Goal: Task Accomplishment & Management: Complete application form

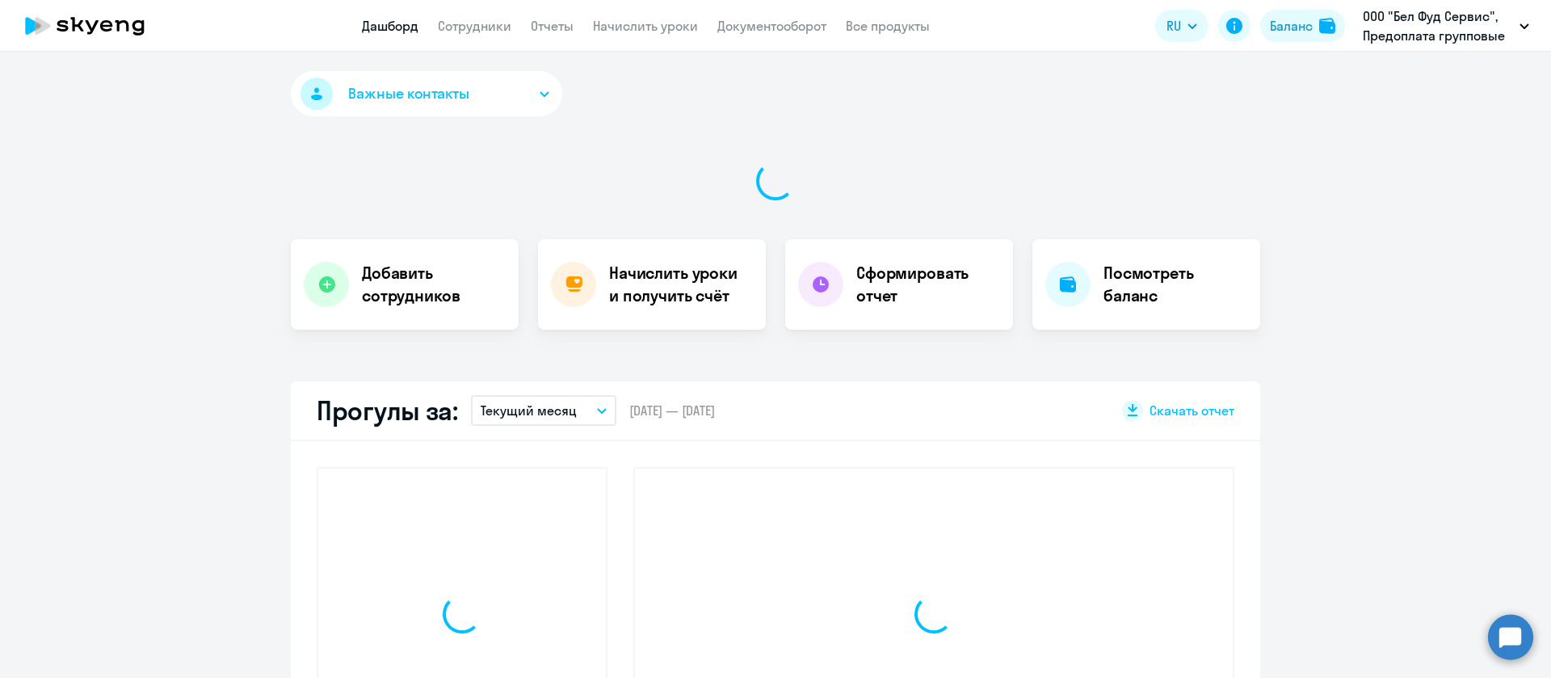
click at [478, 35] on app-menu-item-link "Сотрудники" at bounding box center [475, 26] width 74 height 20
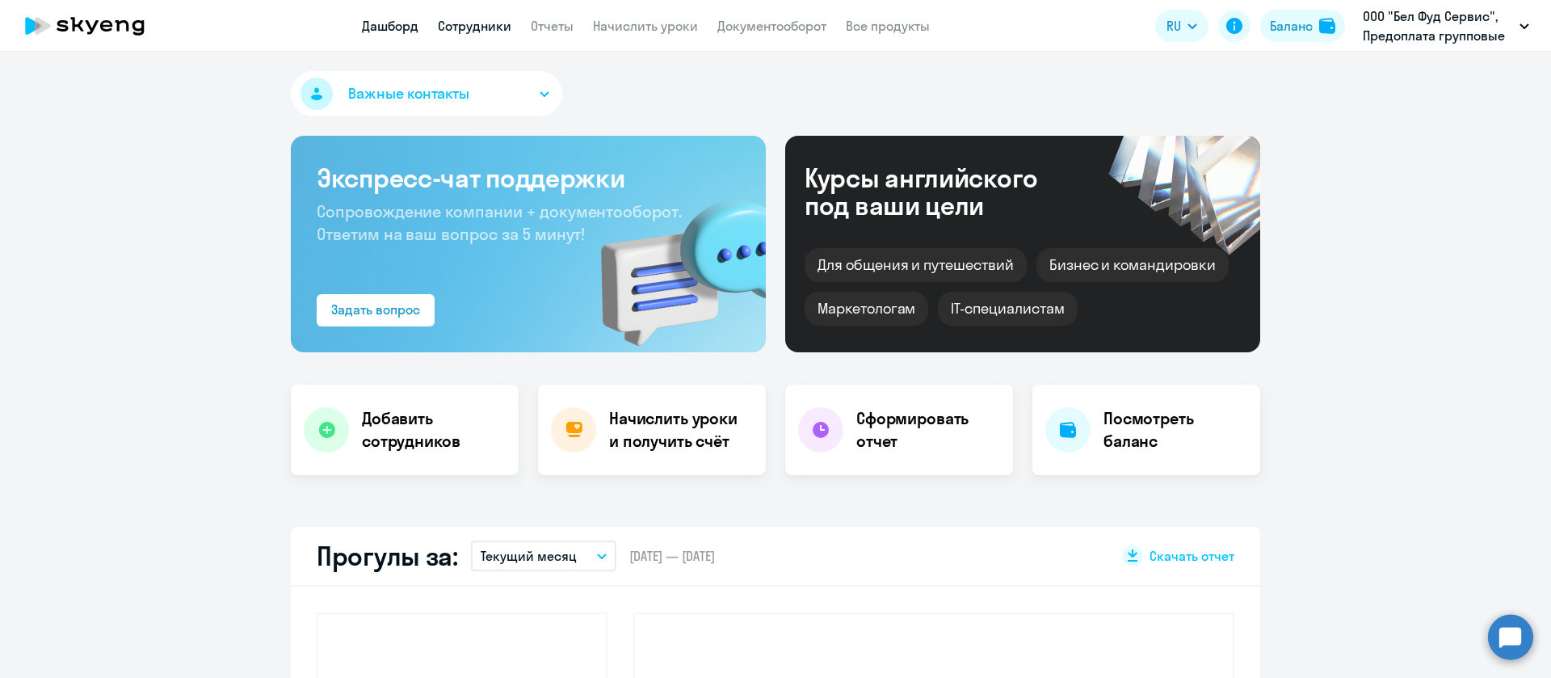
click at [482, 29] on link "Сотрудники" at bounding box center [475, 26] width 74 height 16
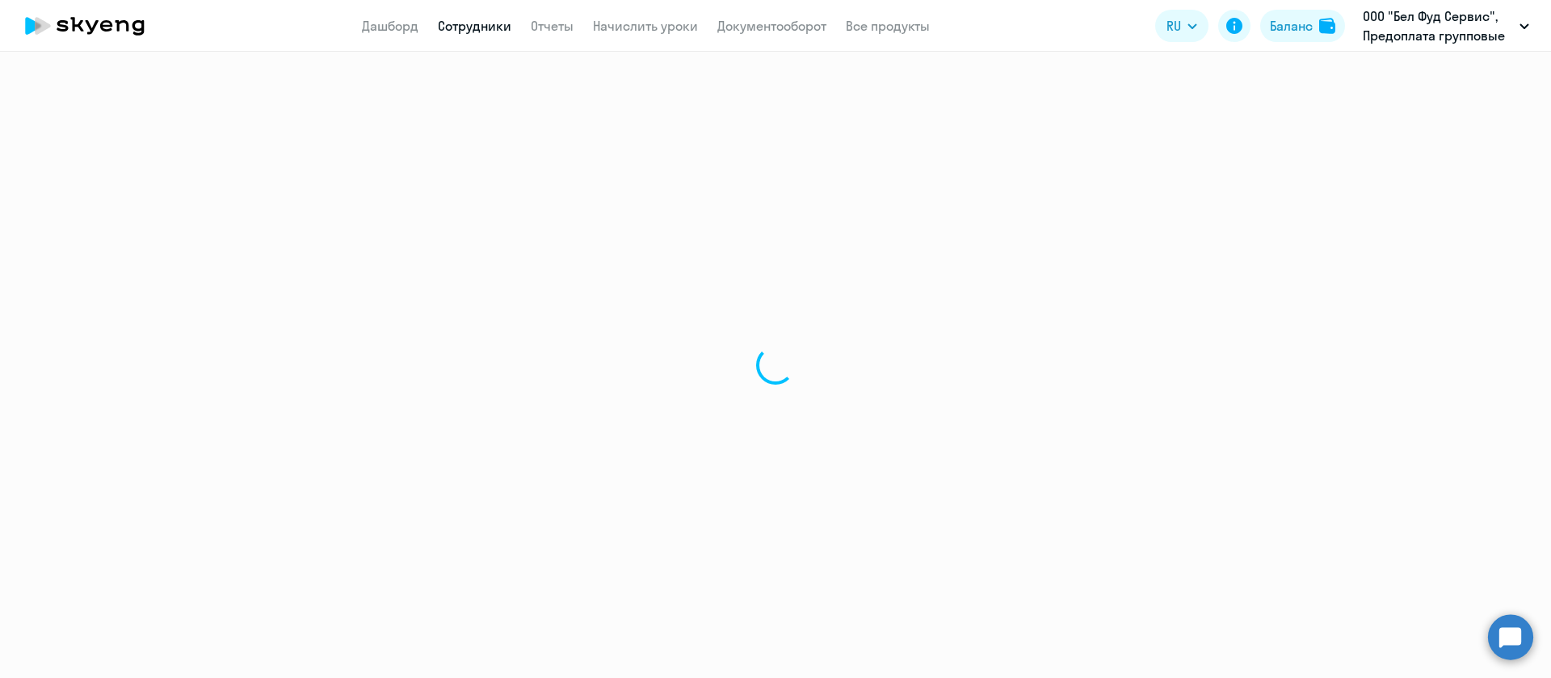
select select "30"
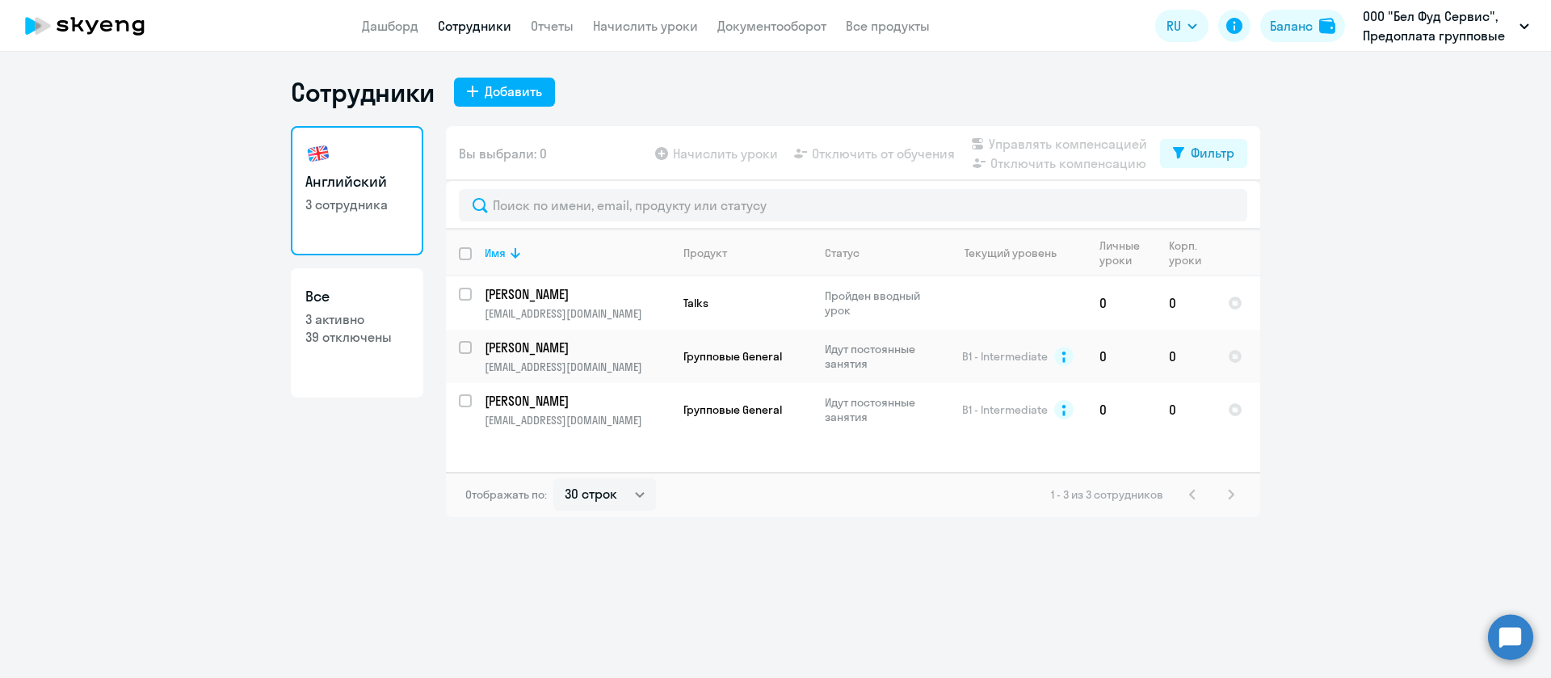
click at [505, 109] on div "Сотрудники Добавить Английский 3 сотрудника Все 3 активно 39 отключены Вы выбра…" at bounding box center [776, 296] width 970 height 441
click at [509, 97] on div "Добавить" at bounding box center [513, 91] width 57 height 19
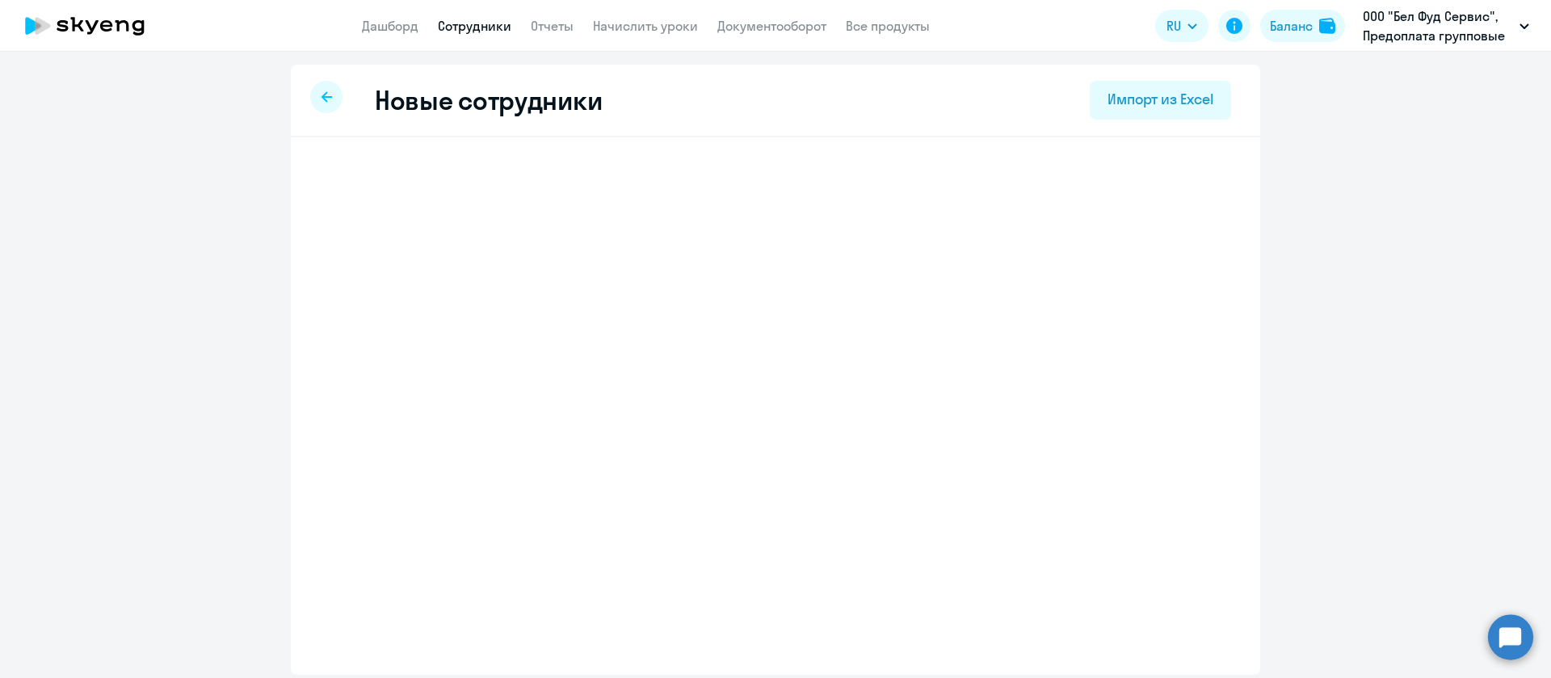
select select "english_adult_not_native_speaker"
select select "3"
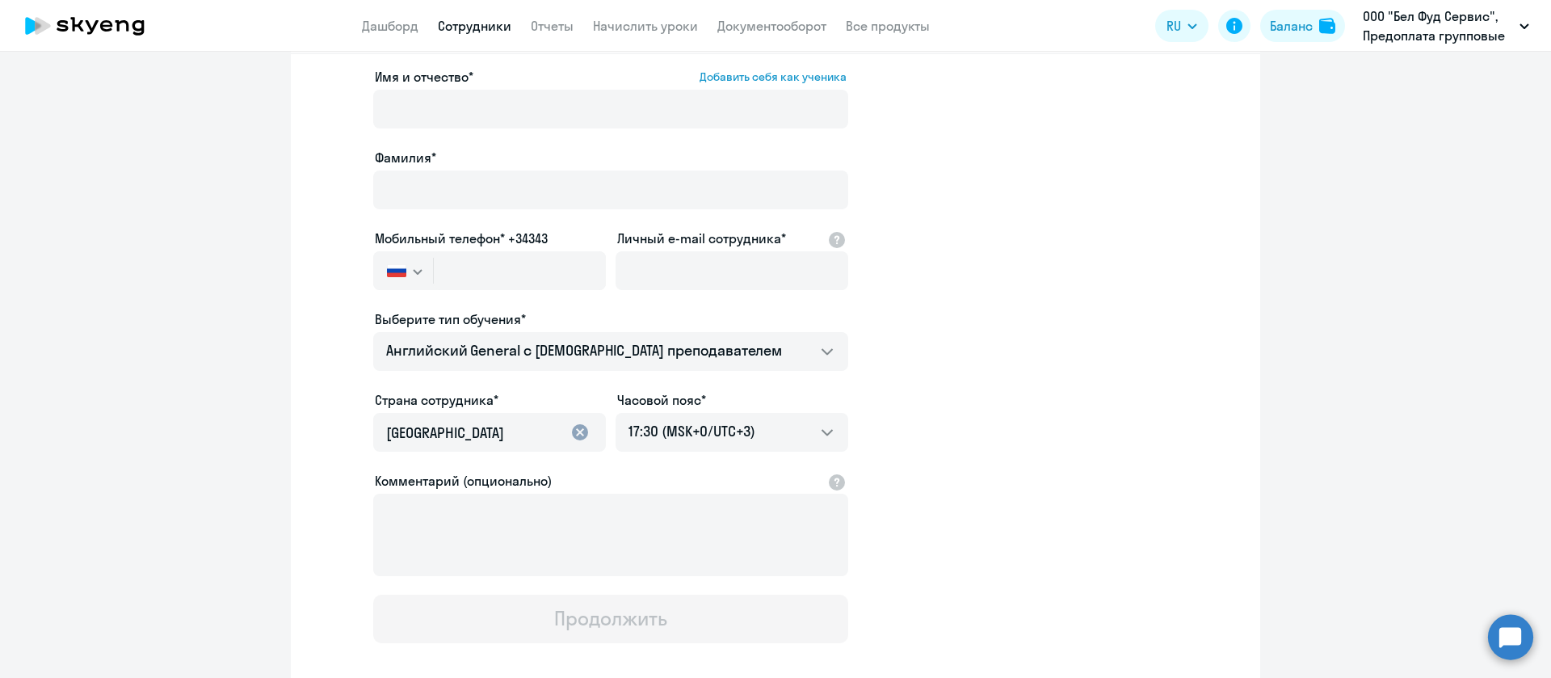
scroll to position [121, 0]
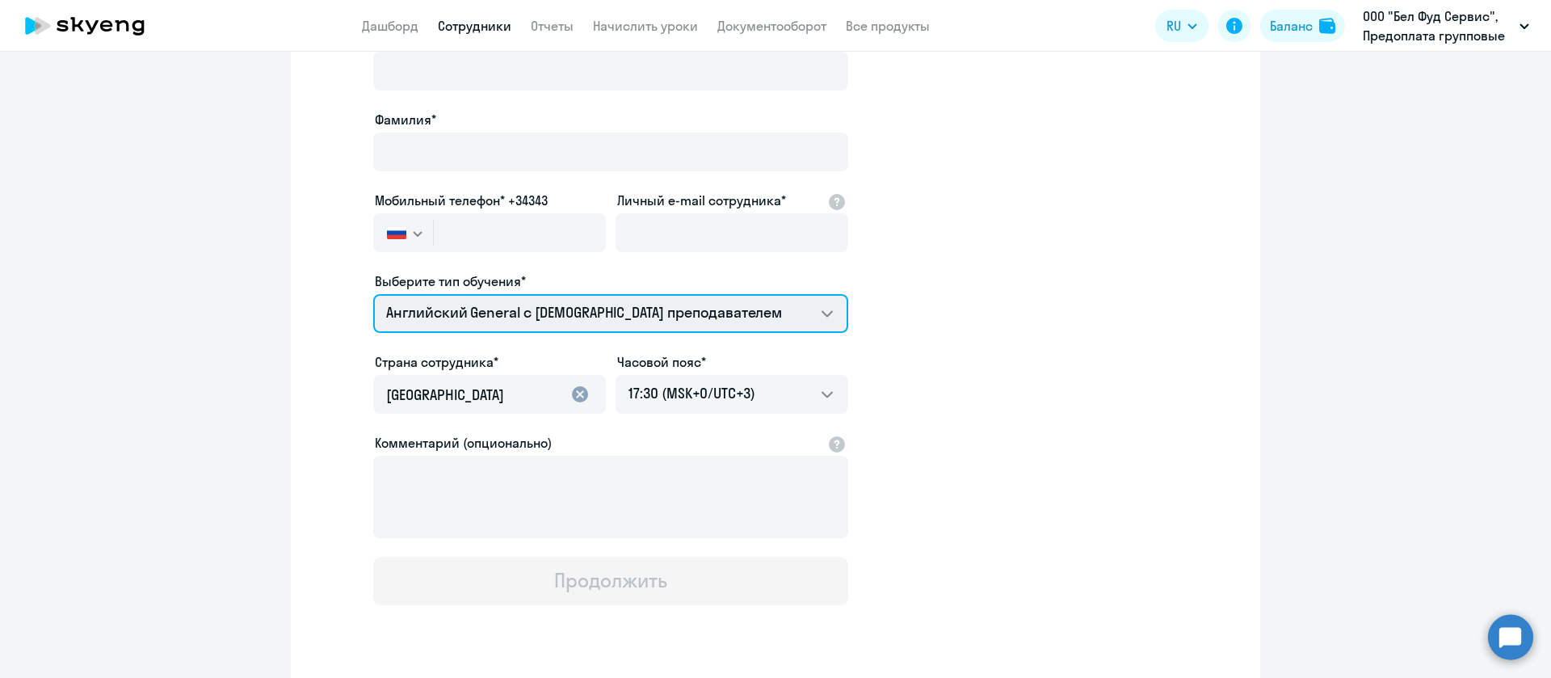
click at [669, 322] on select "Talks 15 минутные разговоры на английском Английский General с [DEMOGRAPHIC_DAT…" at bounding box center [610, 313] width 475 height 39
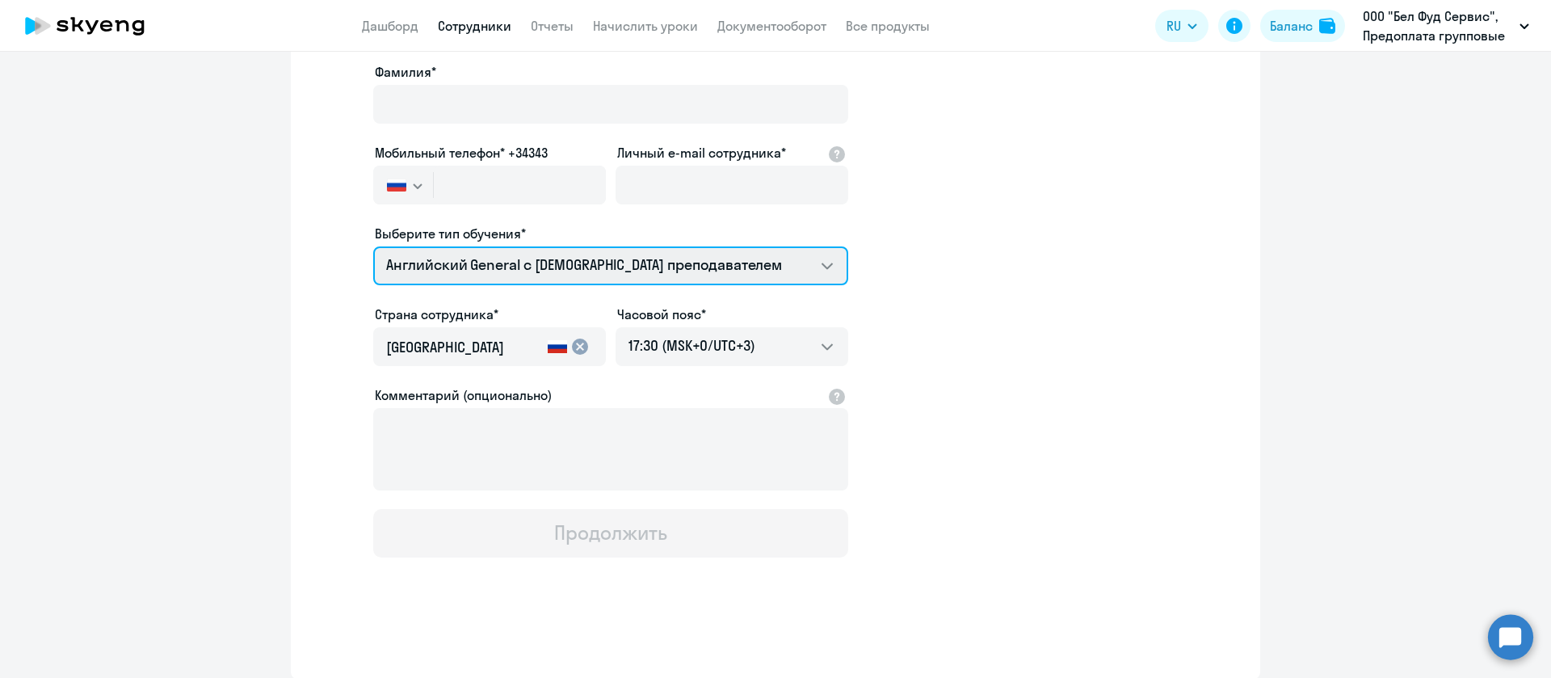
click at [698, 267] on select "Talks 15 минутные разговоры на английском Английский General с [DEMOGRAPHIC_DAT…" at bounding box center [610, 265] width 475 height 39
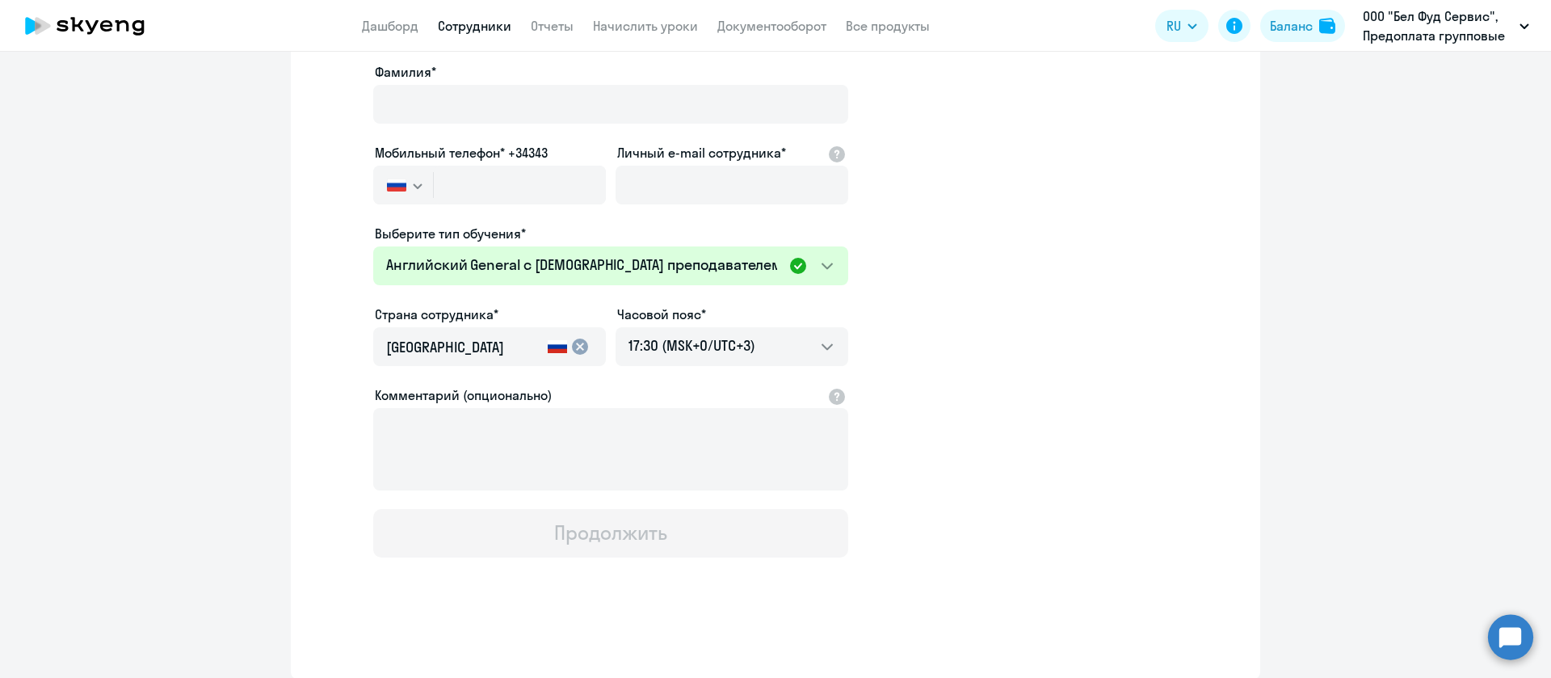
click at [948, 281] on app-new-student-form "Имя и отчество* Добавить себя как ученика [PERSON_NAME]* Мобильный телефон* +34…" at bounding box center [776, 269] width 918 height 576
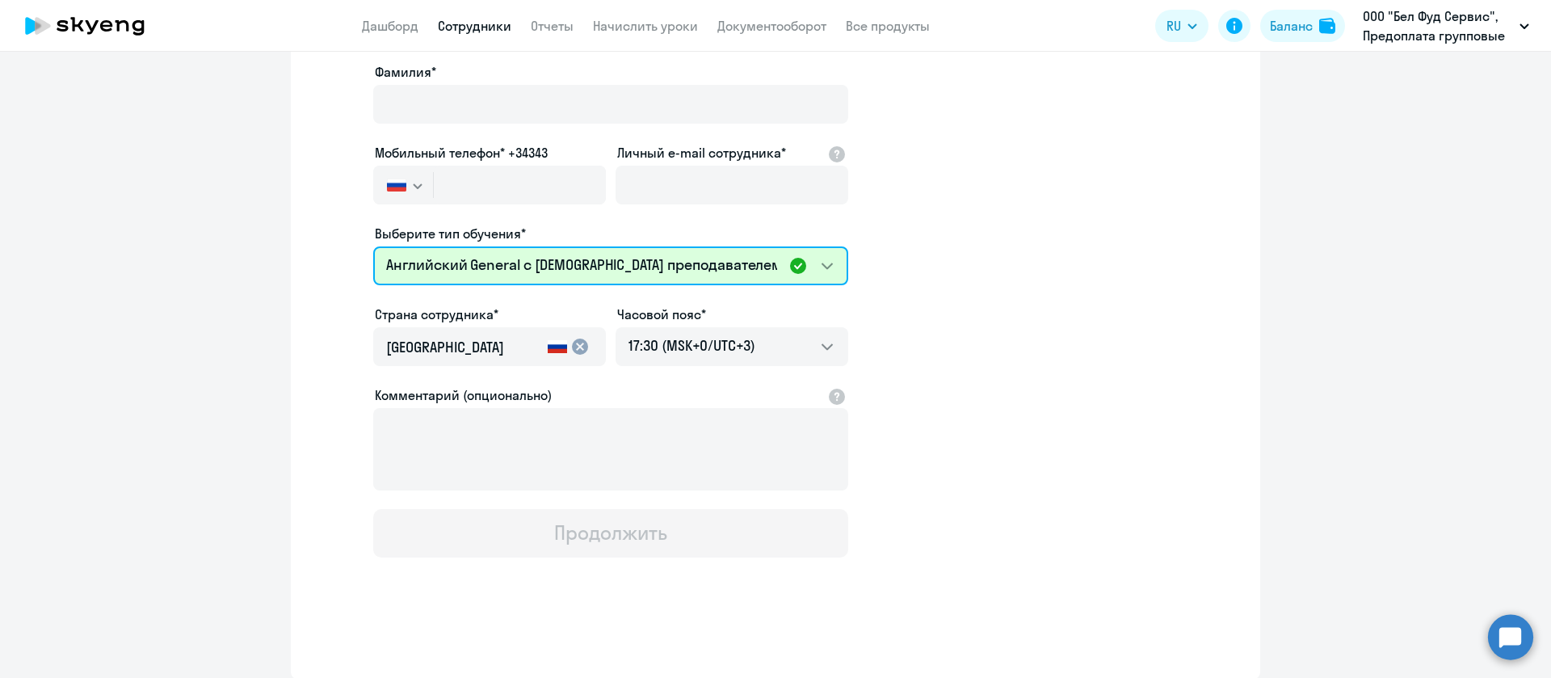
click at [773, 268] on select "Talks 15 минутные разговоры на английском Английский General с [DEMOGRAPHIC_DAT…" at bounding box center [610, 265] width 475 height 39
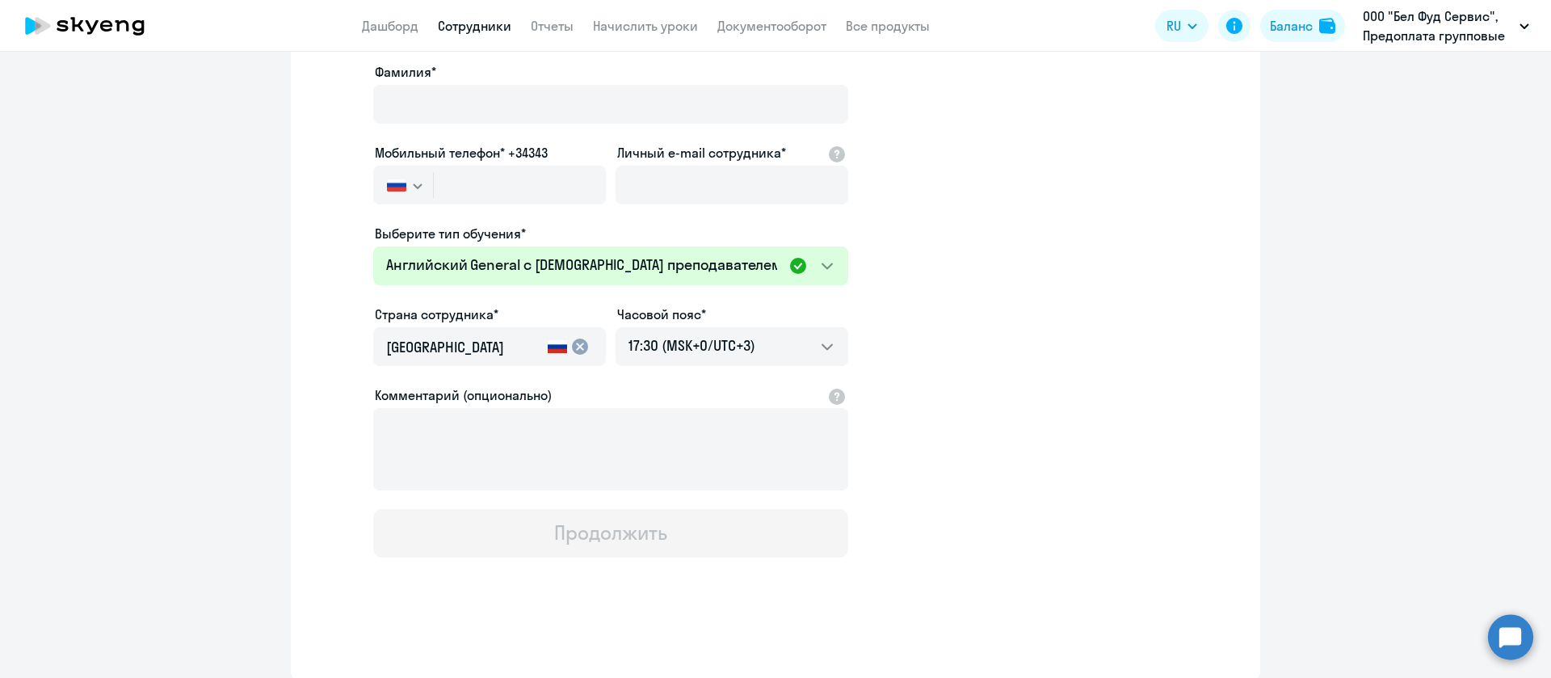
click at [1011, 318] on app-new-student-form "Имя и отчество* Добавить себя как ученика [PERSON_NAME]* Мобильный телефон* +34…" at bounding box center [776, 269] width 918 height 576
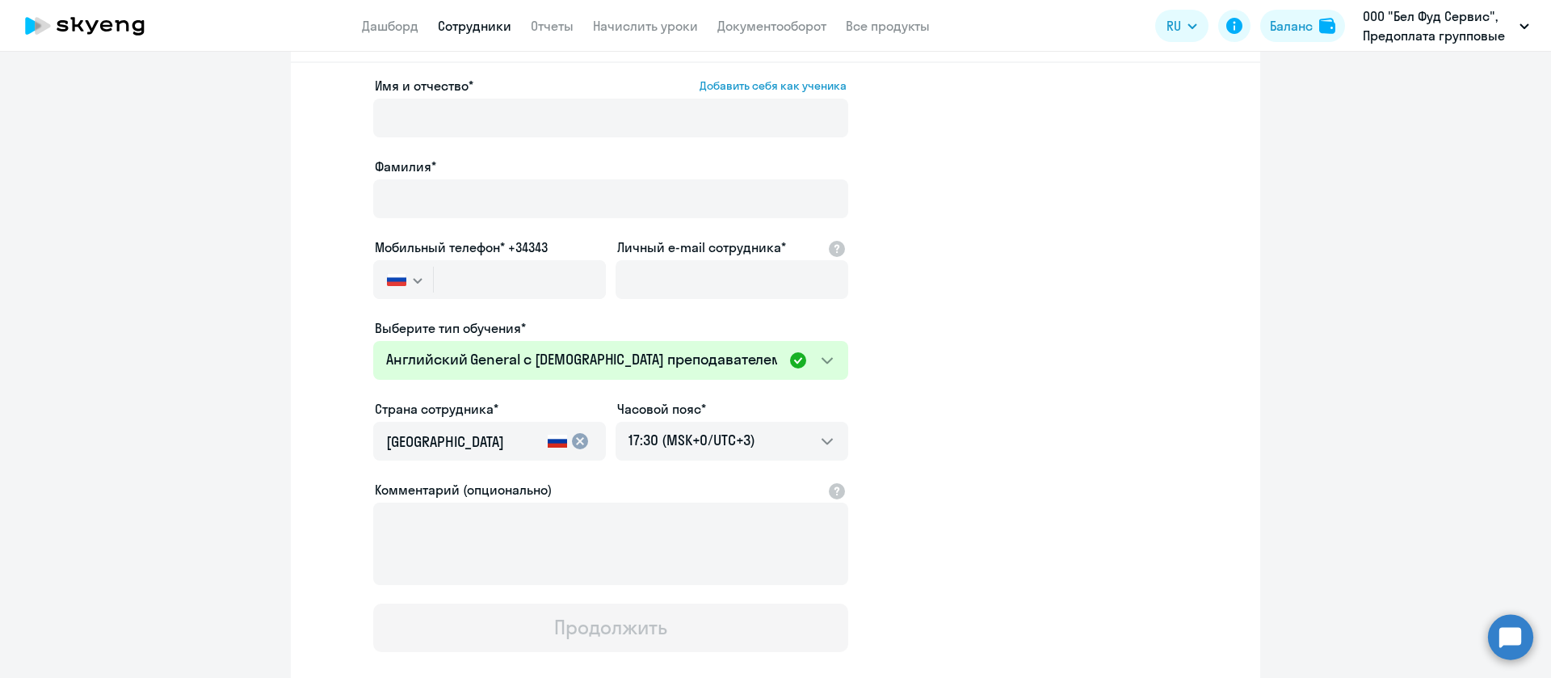
scroll to position [0, 0]
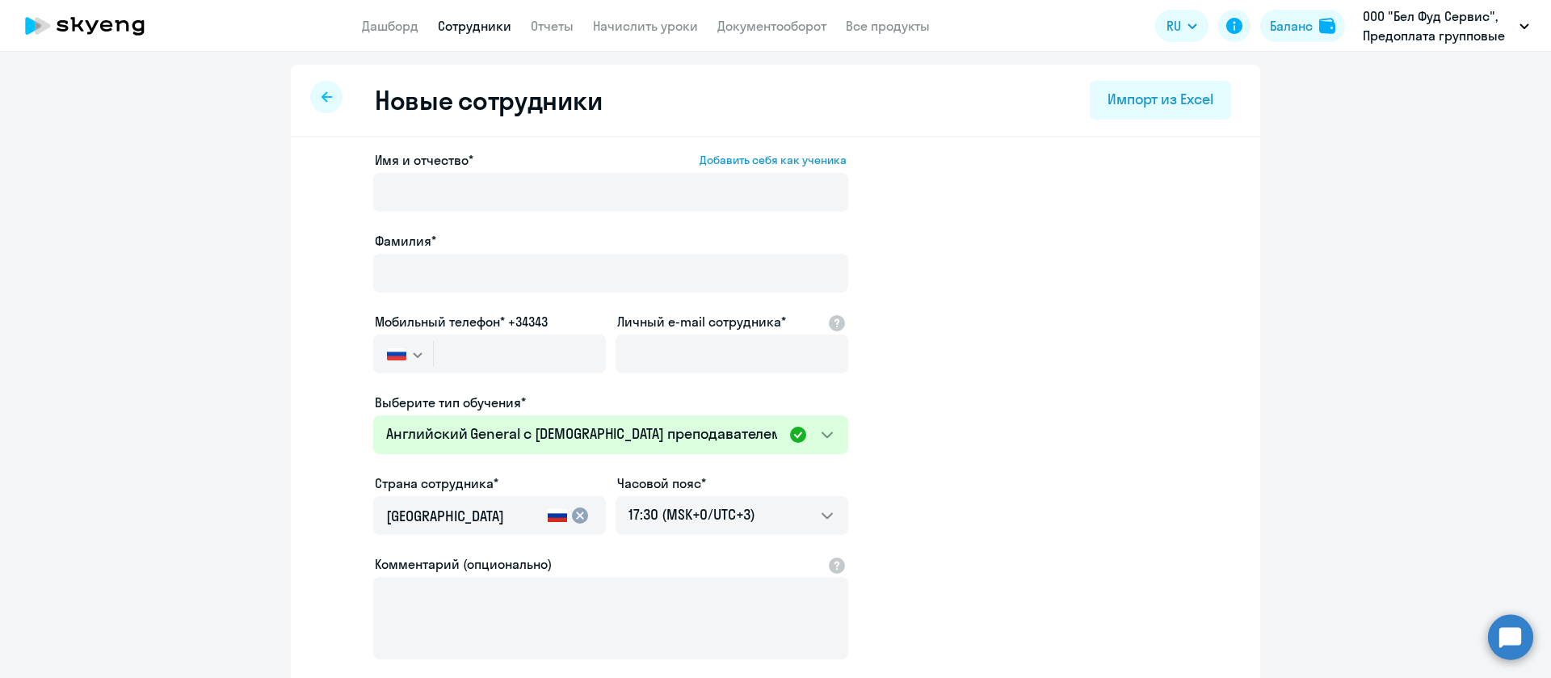
click at [322, 96] on icon at bounding box center [327, 96] width 11 height 11
